Goal: Obtain resource: Download file/media

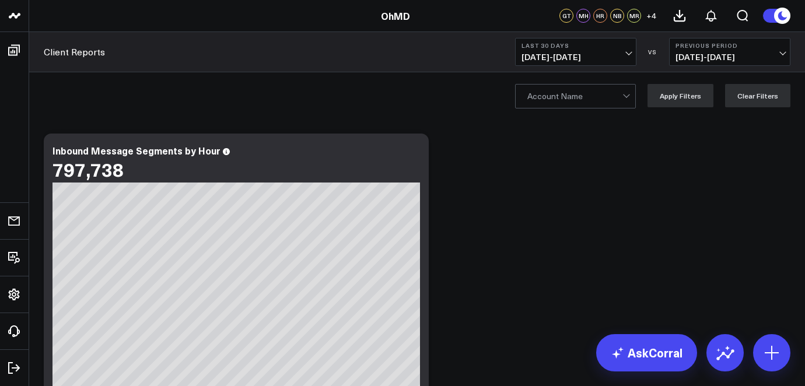
click at [613, 55] on span "08/05/25 - 09/03/25" at bounding box center [575, 56] width 108 height 9
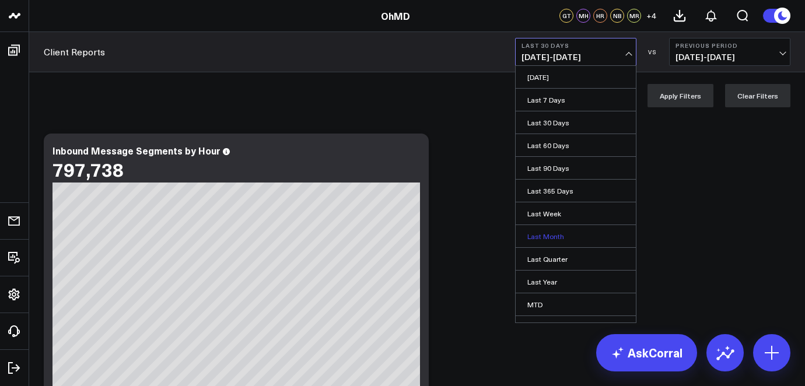
click at [546, 231] on link "Last Month" at bounding box center [576, 236] width 120 height 22
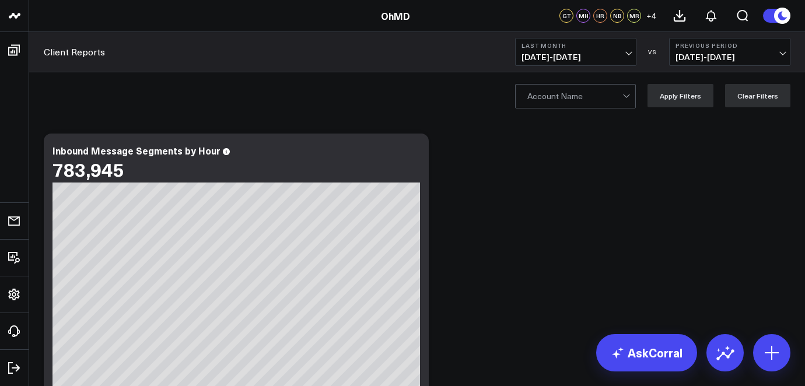
click at [599, 97] on div at bounding box center [574, 96] width 95 height 23
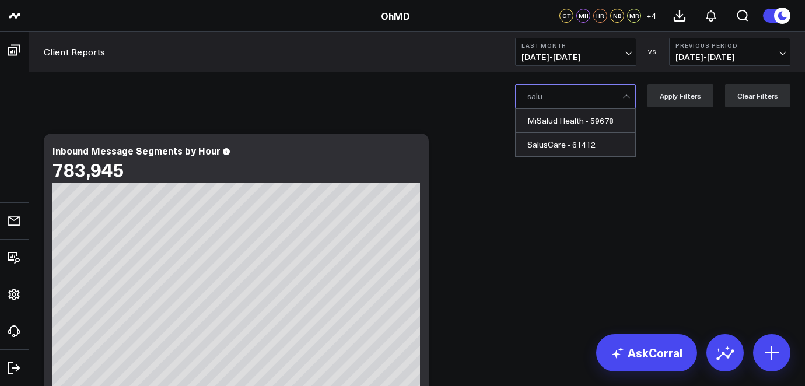
type input "salus"
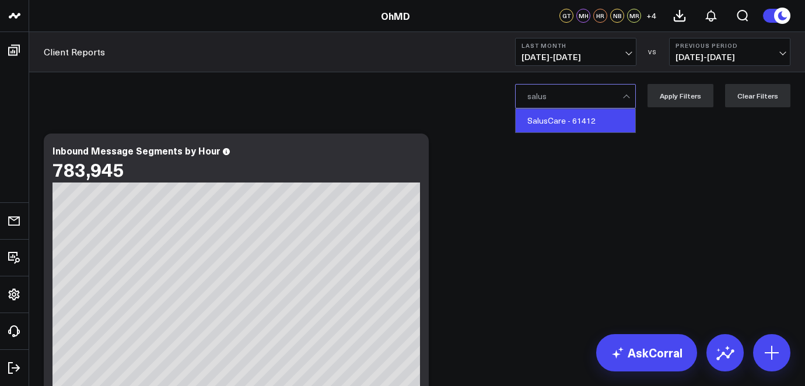
click at [567, 121] on div "SalusCare - 61412" at bounding box center [576, 120] width 120 height 23
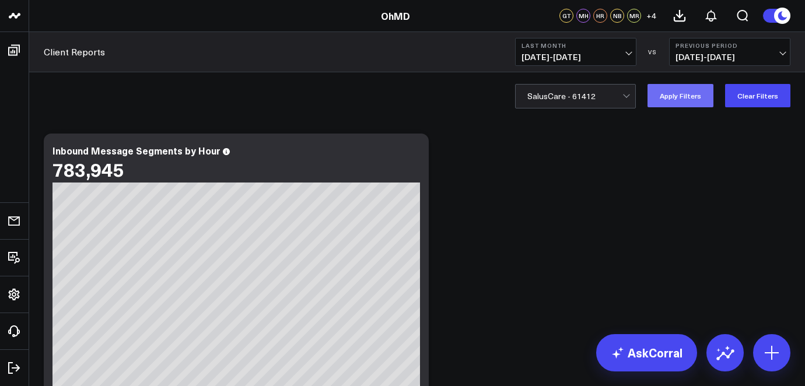
click at [661, 95] on button "Apply Filters" at bounding box center [680, 95] width 66 height 23
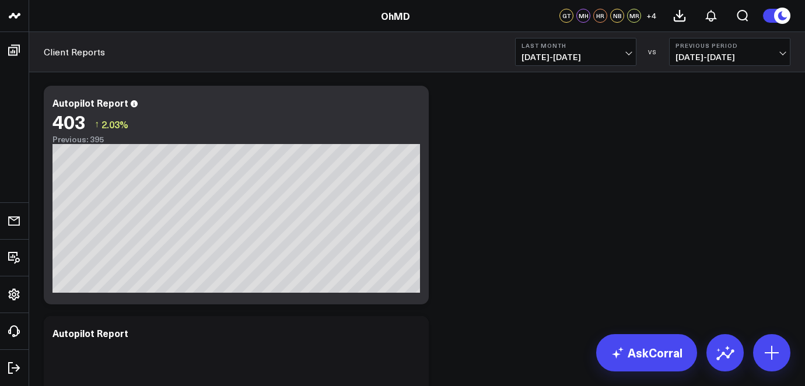
scroll to position [555, 0]
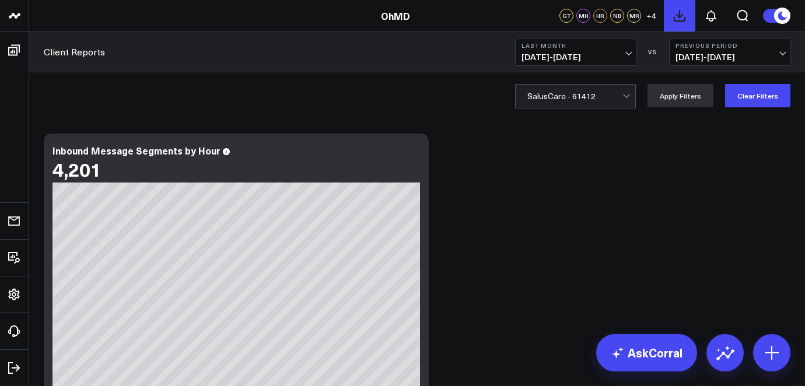
click at [675, 7] on button at bounding box center [679, 15] width 31 height 31
click at [586, 94] on div at bounding box center [574, 96] width 95 height 23
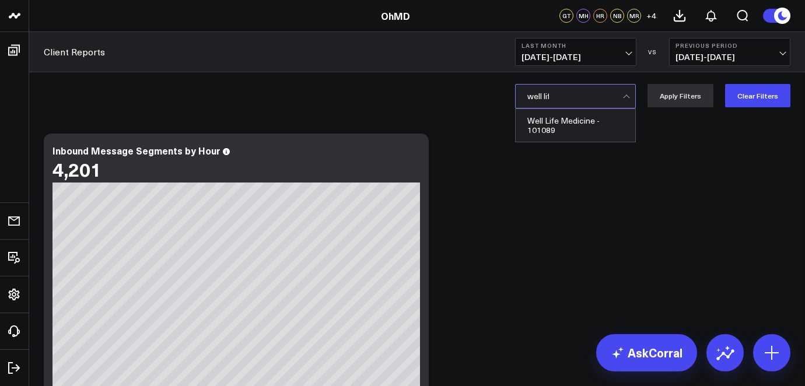
type input "well life"
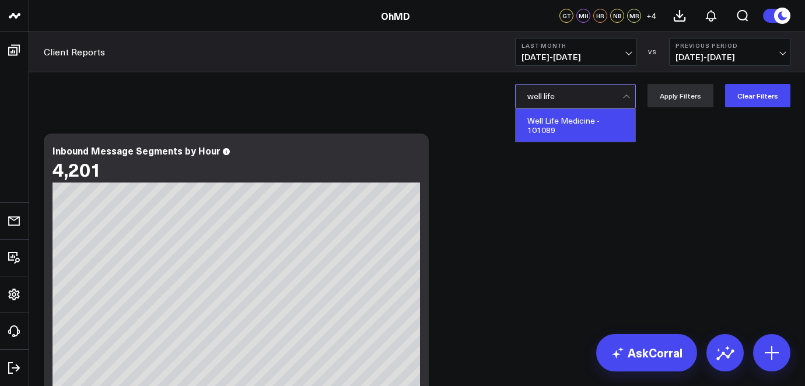
click at [555, 128] on div "Well Life Medicine - 101089" at bounding box center [576, 125] width 120 height 33
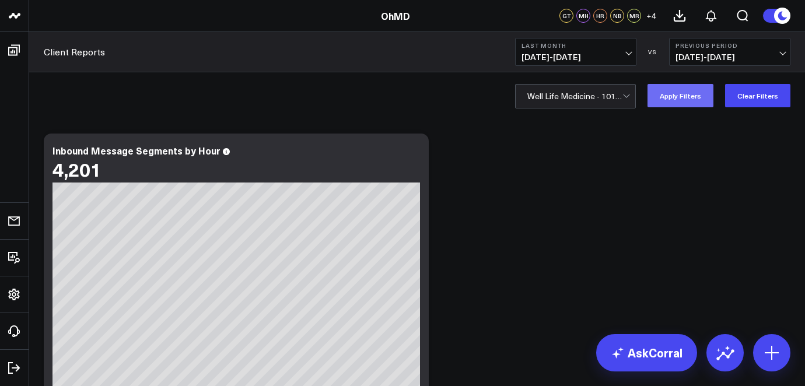
click at [683, 90] on button "Apply Filters" at bounding box center [680, 95] width 66 height 23
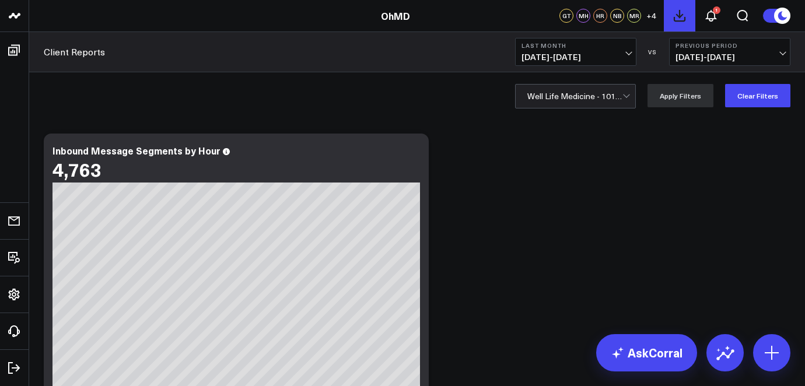
click at [676, 19] on icon at bounding box center [679, 16] width 14 height 14
click at [714, 16] on icon at bounding box center [710, 15] width 9 height 10
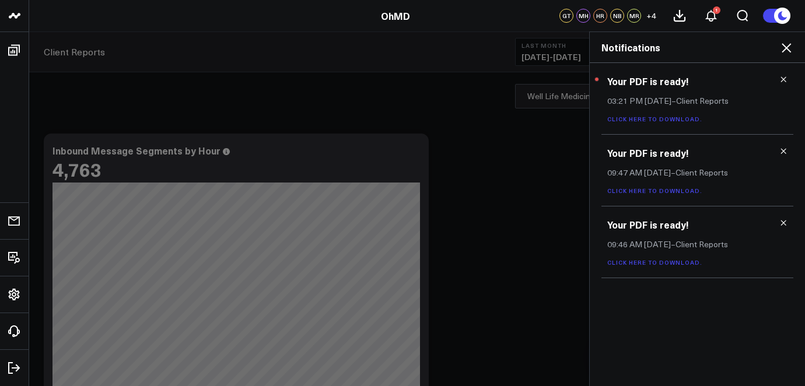
click at [639, 127] on div "Your PDF is ready! 03:21 PM [DATE] – Client Reports Click here to download." at bounding box center [697, 99] width 192 height 72
click at [639, 125] on div "Your PDF is ready! 03:21 PM [DATE] – Client Reports Click here to download." at bounding box center [697, 99] width 192 height 72
click at [637, 119] on link "Click here to download." at bounding box center [654, 119] width 95 height 8
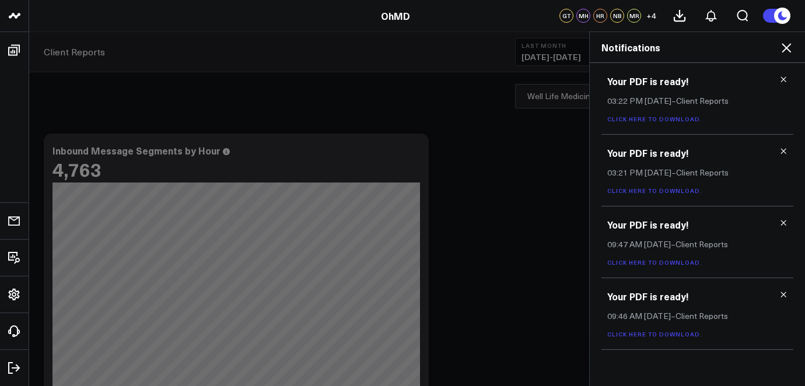
click at [646, 117] on link "Click here to download." at bounding box center [654, 119] width 95 height 8
